Goal: Navigation & Orientation: Go to known website

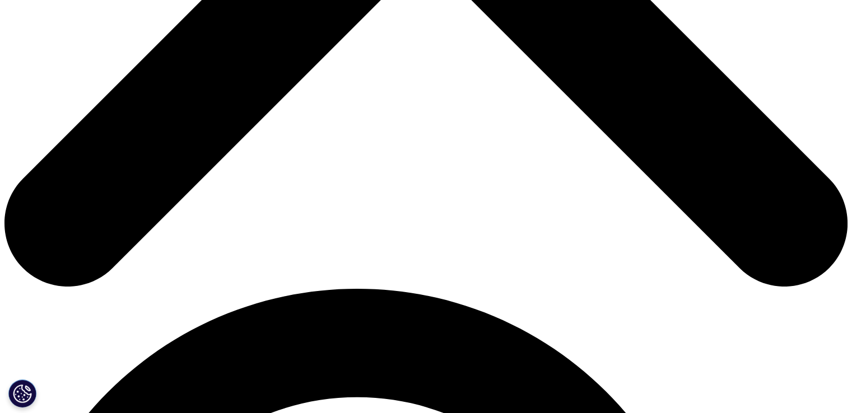
scroll to position [504, 0]
